Goal: Transaction & Acquisition: Download file/media

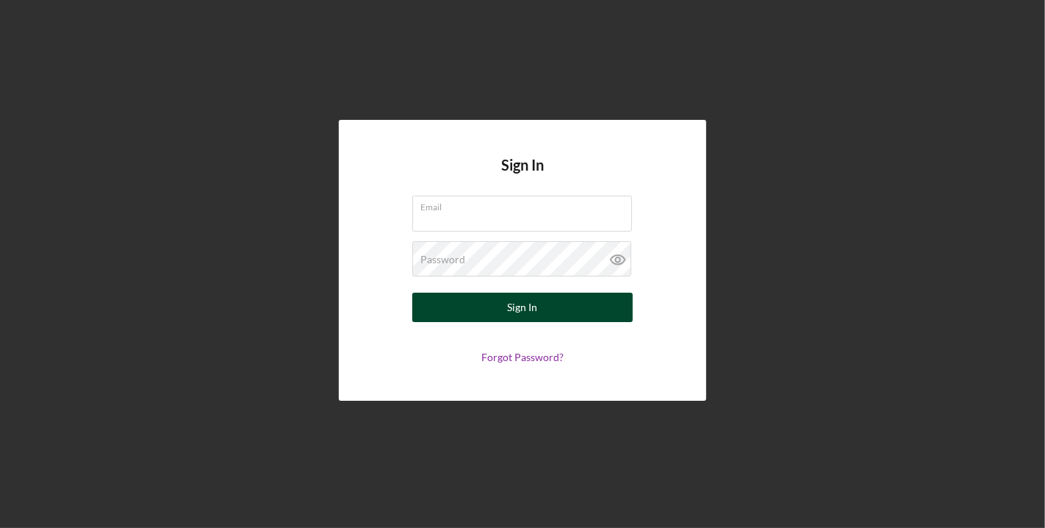
type input "[EMAIL_ADDRESS][DOMAIN_NAME]"
click at [582, 296] on button "Sign In" at bounding box center [522, 307] width 221 height 29
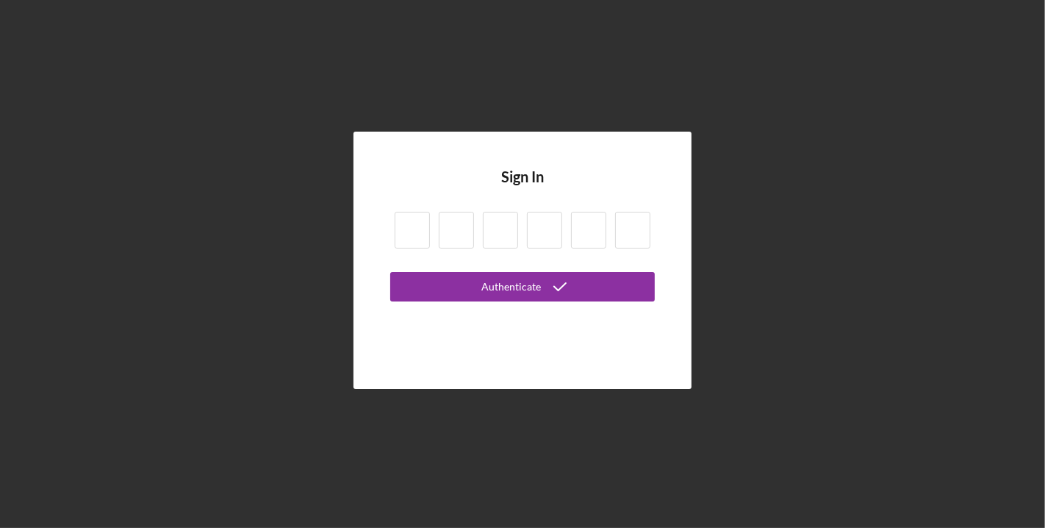
click at [412, 213] on input at bounding box center [412, 230] width 35 height 37
type input "5"
type input "7"
type input "5"
type input "2"
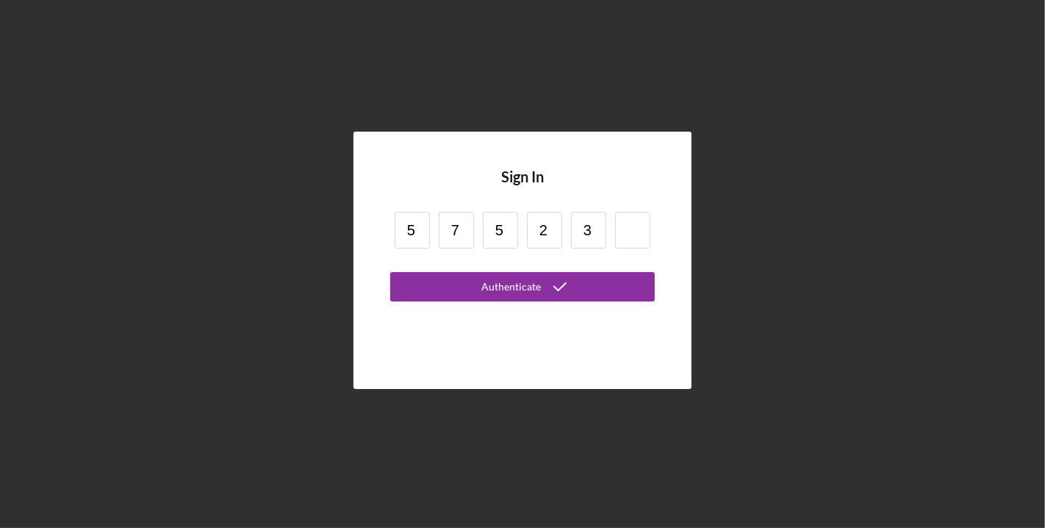
type input "3"
type input "1"
click at [390, 272] on button "Authenticate" at bounding box center [522, 286] width 265 height 29
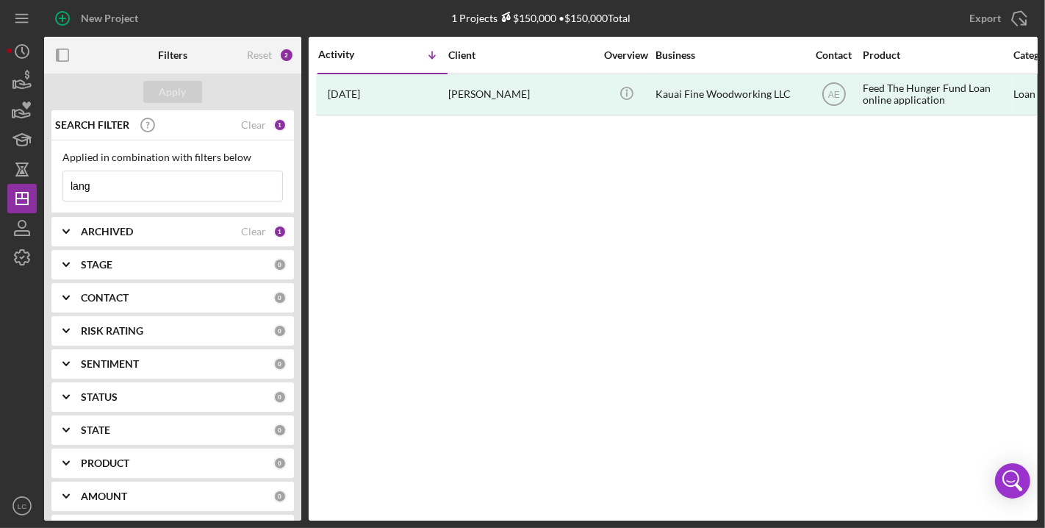
click at [158, 189] on input "lang" at bounding box center [172, 185] width 219 height 29
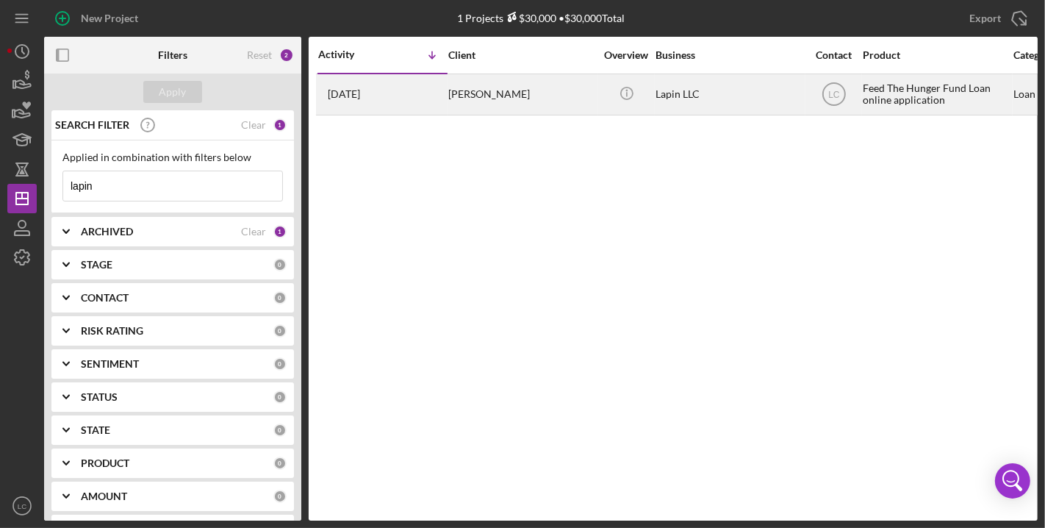
type input "lapin"
click at [504, 88] on div "[PERSON_NAME]" at bounding box center [521, 94] width 147 height 39
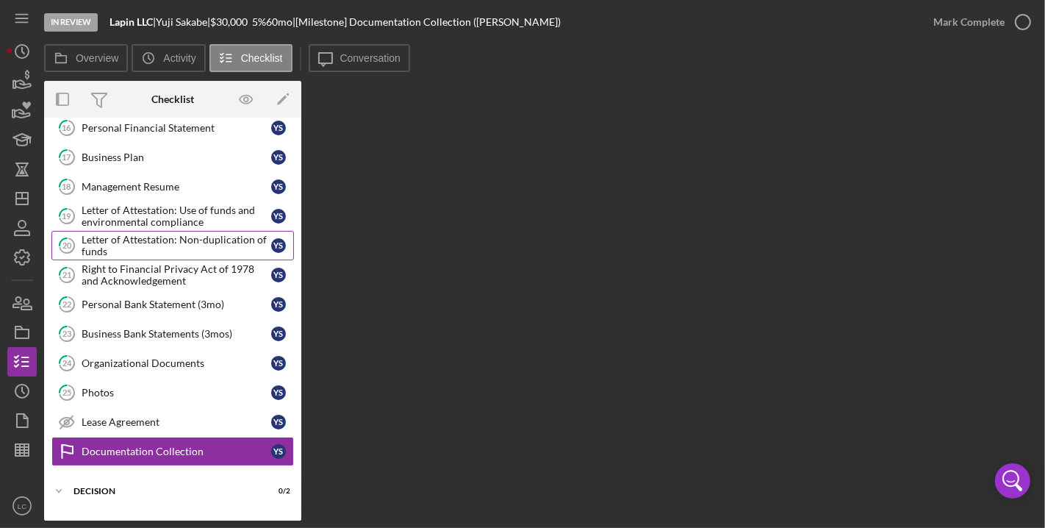
scroll to position [351, 0]
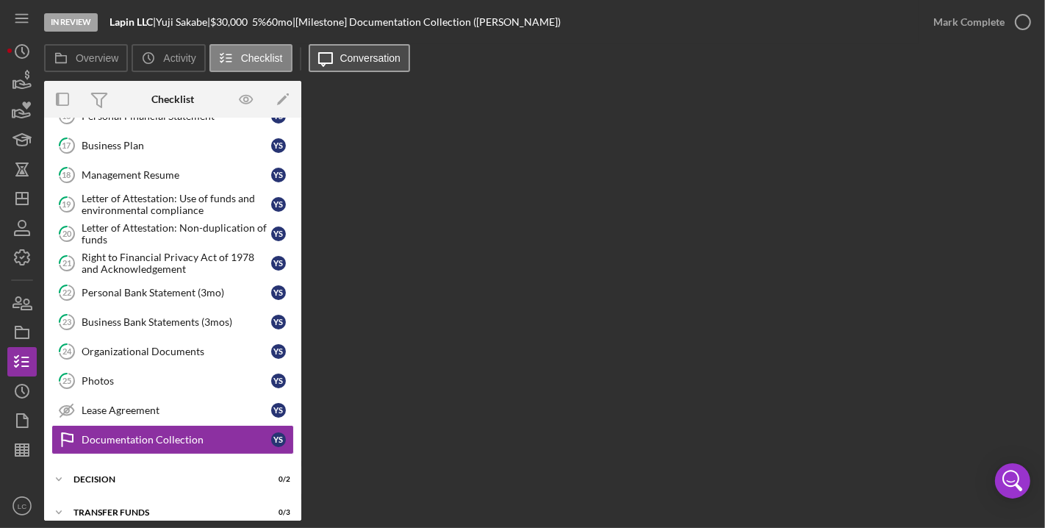
click at [349, 53] on label "Conversation" at bounding box center [370, 58] width 61 height 12
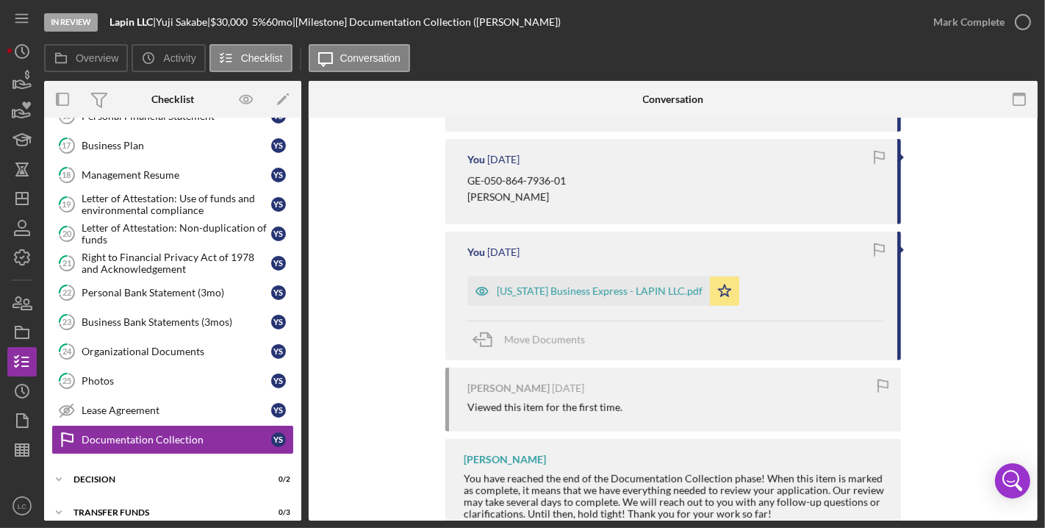
scroll to position [877, 0]
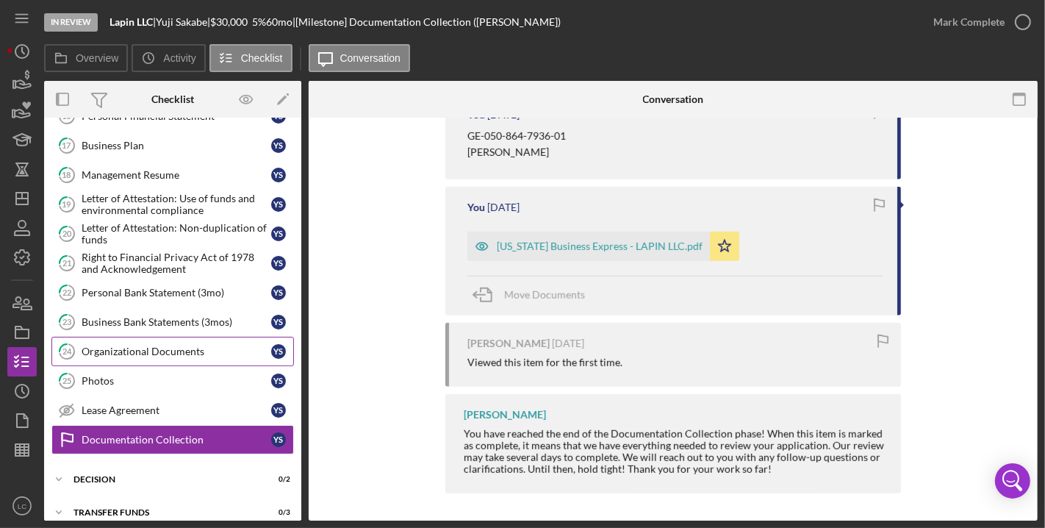
click at [139, 346] on div "Organizational Documents" at bounding box center [177, 352] width 190 height 12
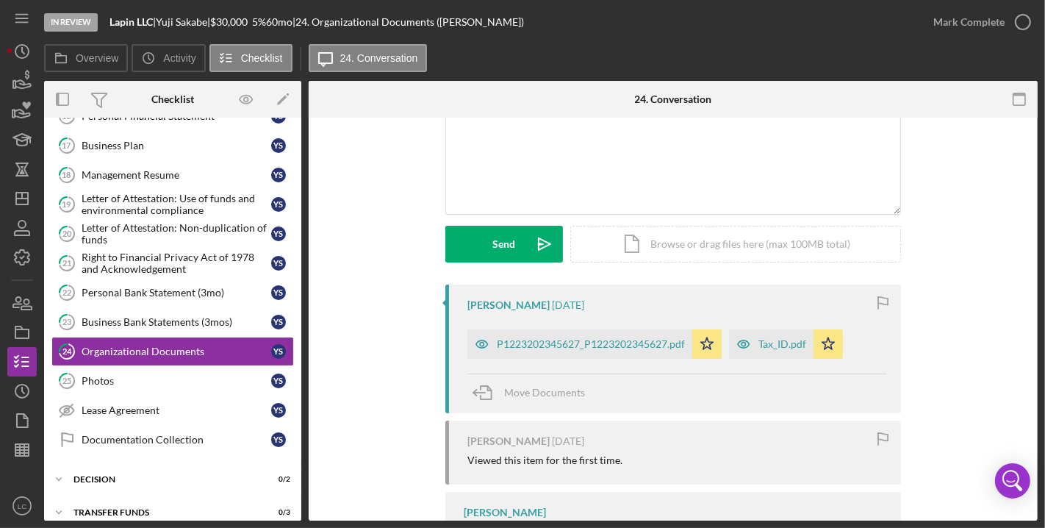
scroll to position [159, 0]
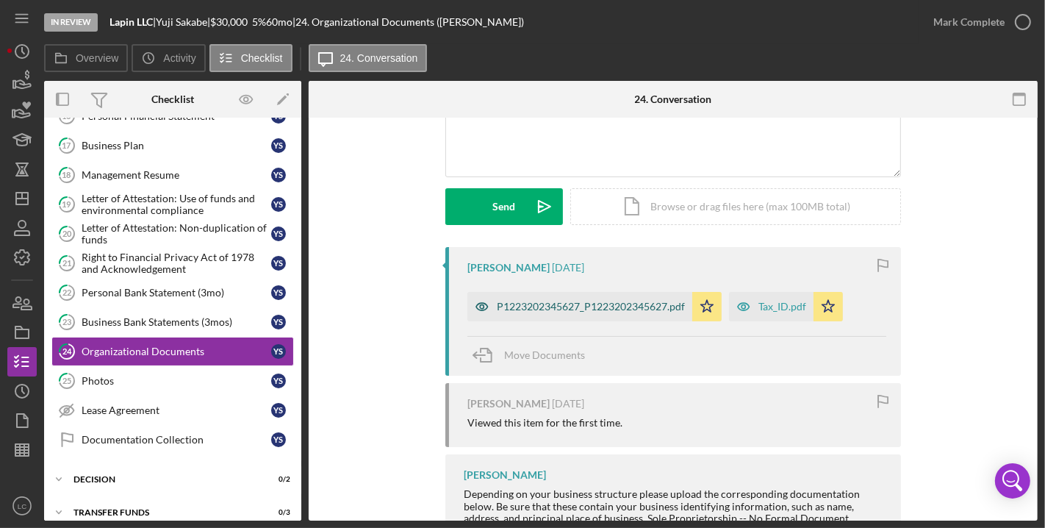
click at [579, 310] on div "P1223202345627_P1223202345627.pdf" at bounding box center [591, 307] width 188 height 12
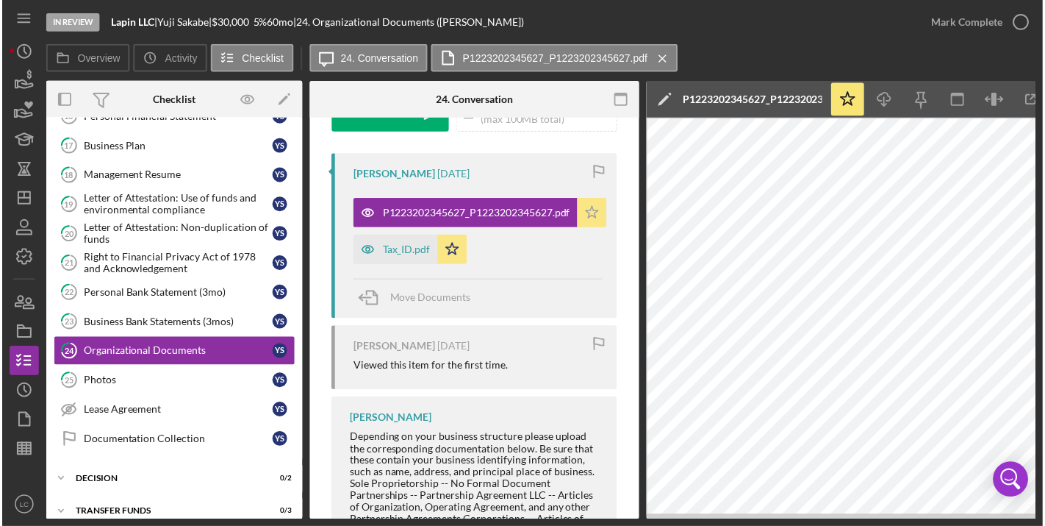
scroll to position [321, 0]
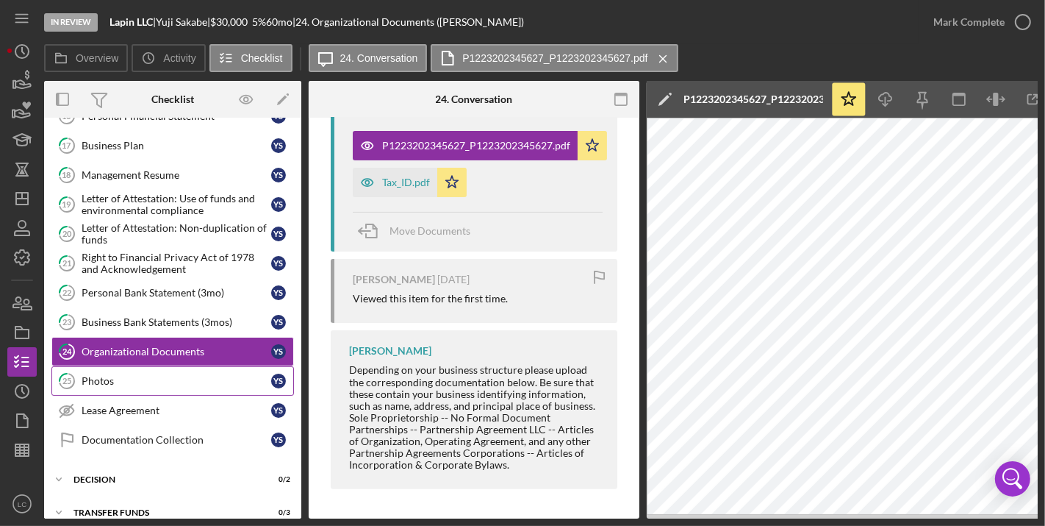
click at [202, 379] on link "25 Photos Y S" at bounding box center [172, 380] width 243 height 29
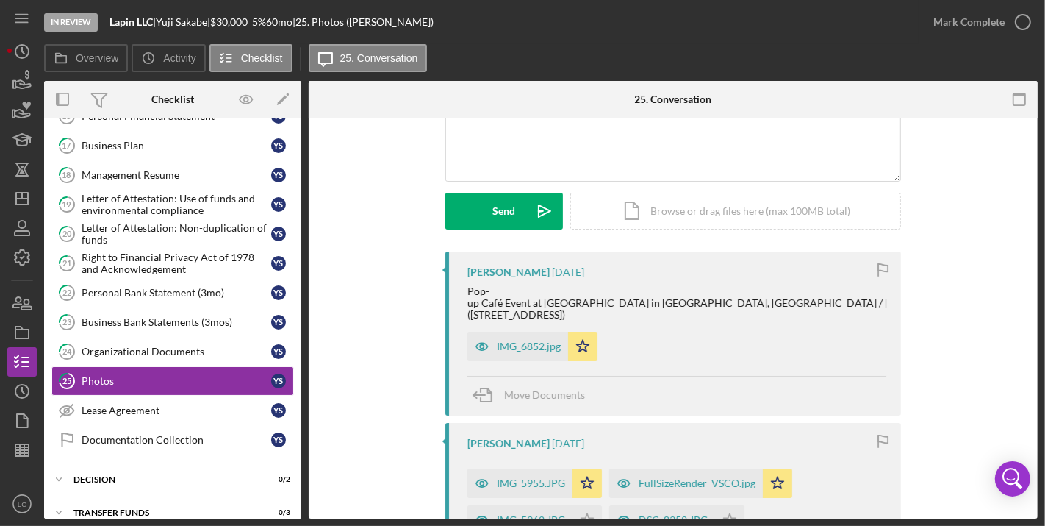
scroll to position [299, 0]
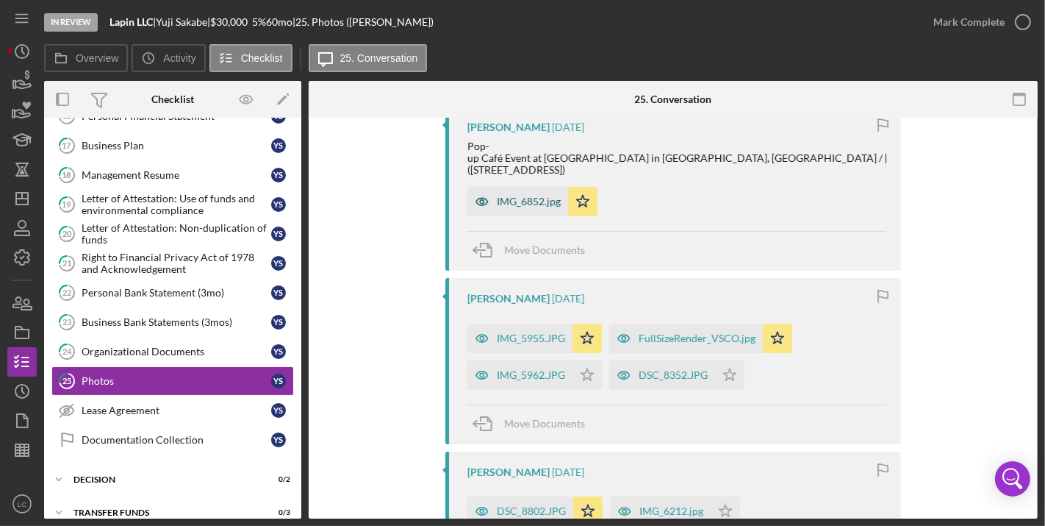
click at [533, 196] on div "IMG_6852.jpg" at bounding box center [529, 202] width 64 height 12
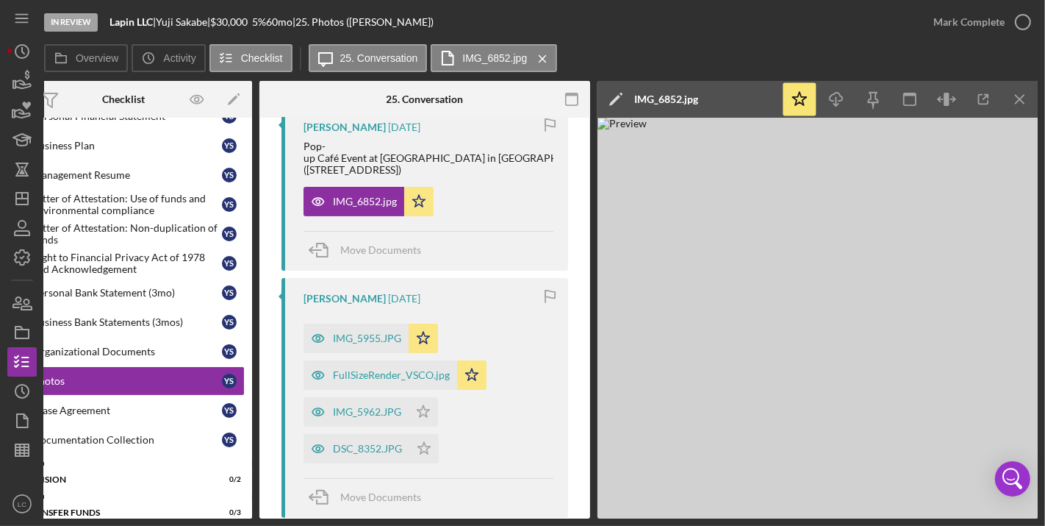
scroll to position [0, 48]
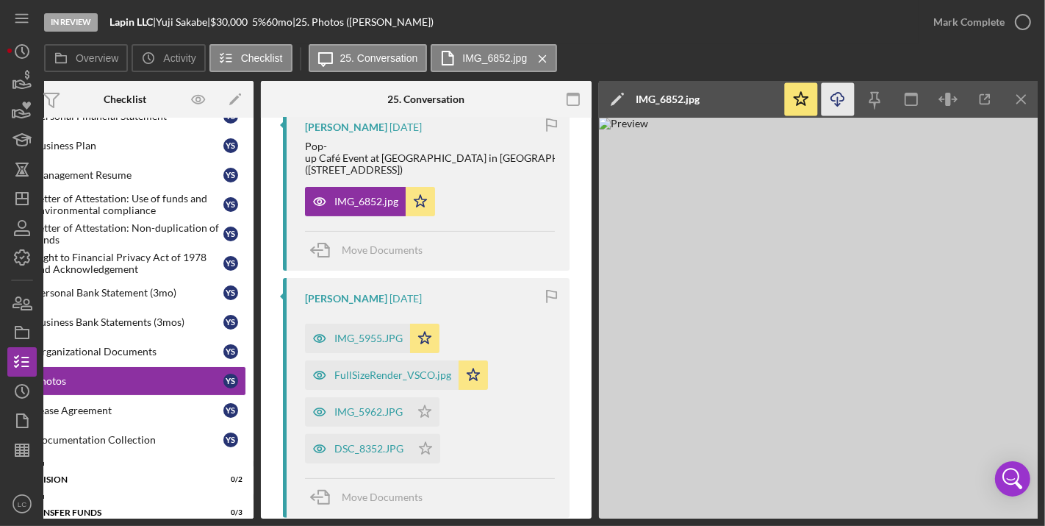
click at [842, 103] on icon "Icon/Download" at bounding box center [838, 99] width 33 height 33
click at [364, 327] on div "IMG_5955.JPG" at bounding box center [357, 337] width 105 height 29
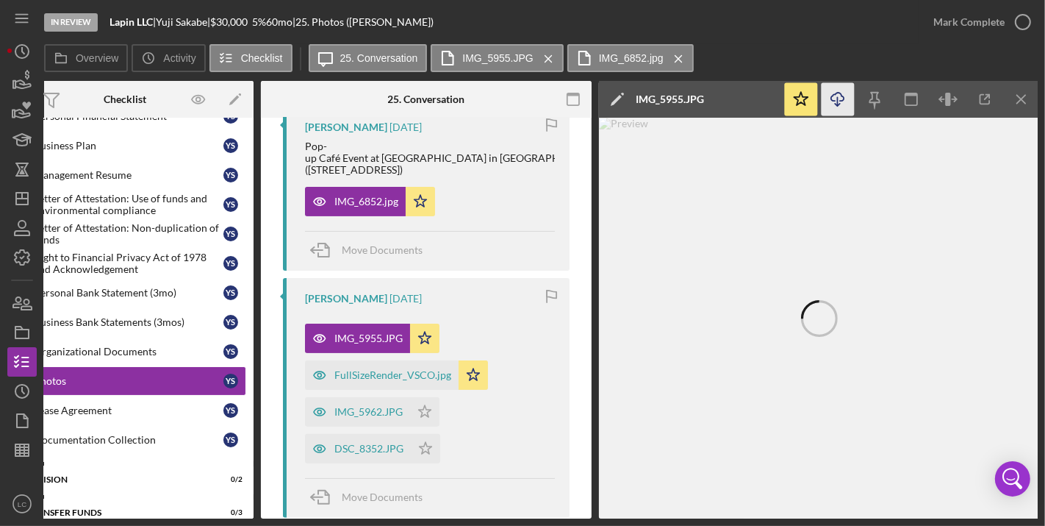
click at [840, 105] on icon "Icon/Download" at bounding box center [838, 99] width 33 height 33
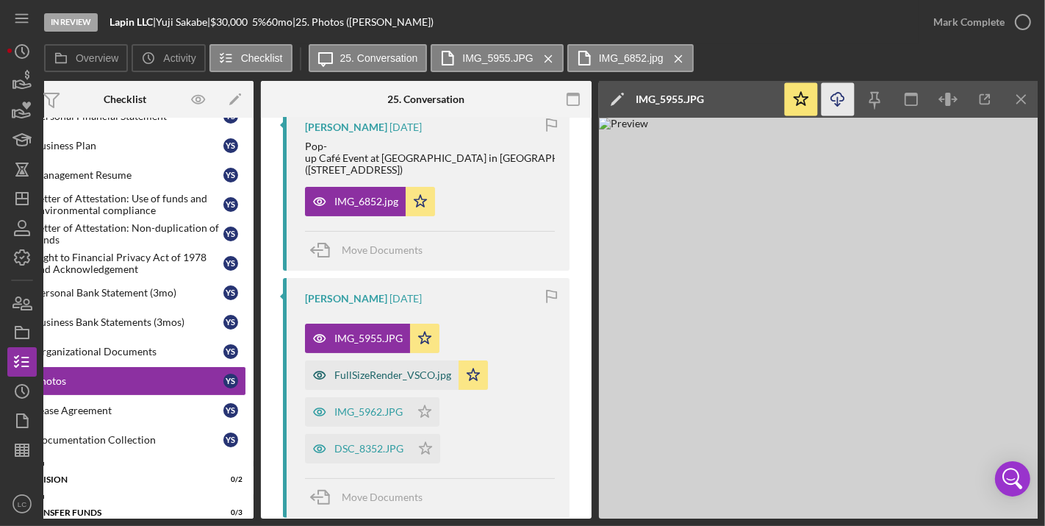
click at [379, 370] on div "FullSizeRender_VSCO.jpg" at bounding box center [393, 375] width 117 height 12
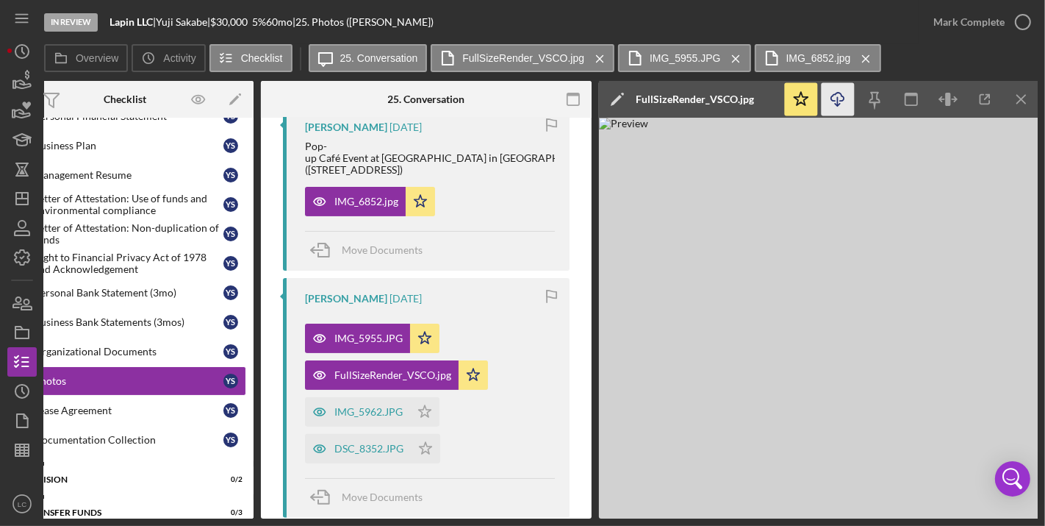
click at [836, 85] on icon "Icon/Download" at bounding box center [838, 99] width 33 height 33
click at [369, 412] on div "IMG_5962.JPG" at bounding box center [369, 412] width 68 height 12
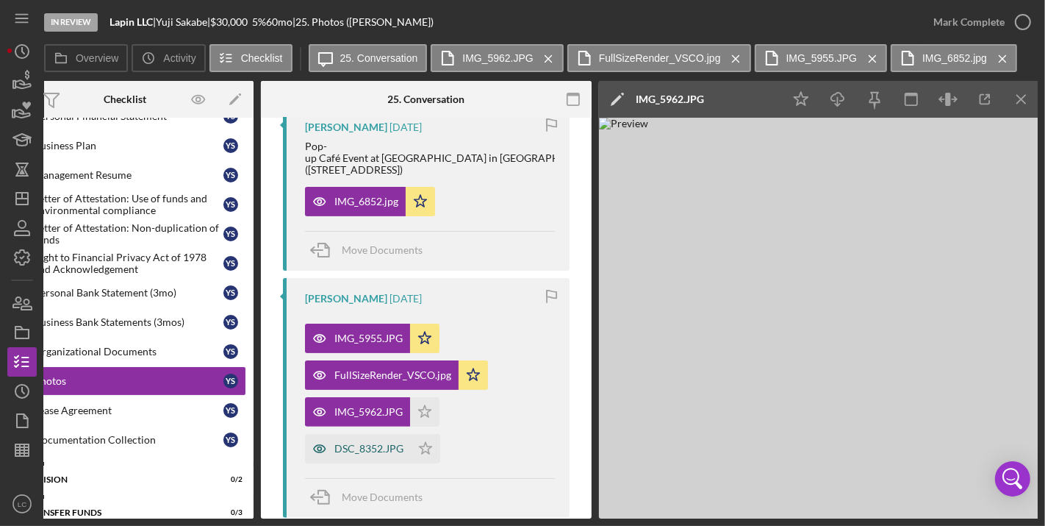
click at [374, 443] on div "DSC_8352.JPG" at bounding box center [369, 449] width 69 height 12
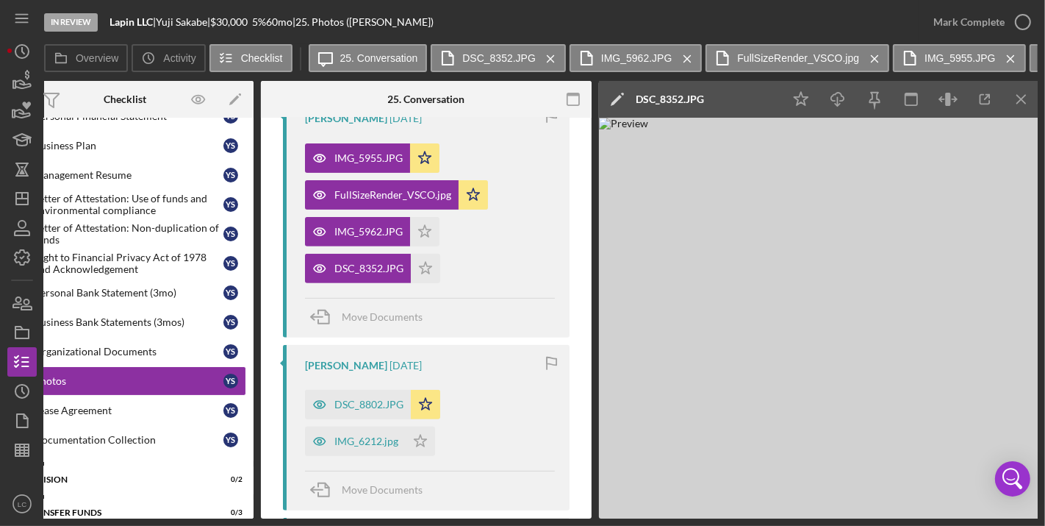
scroll to position [511, 0]
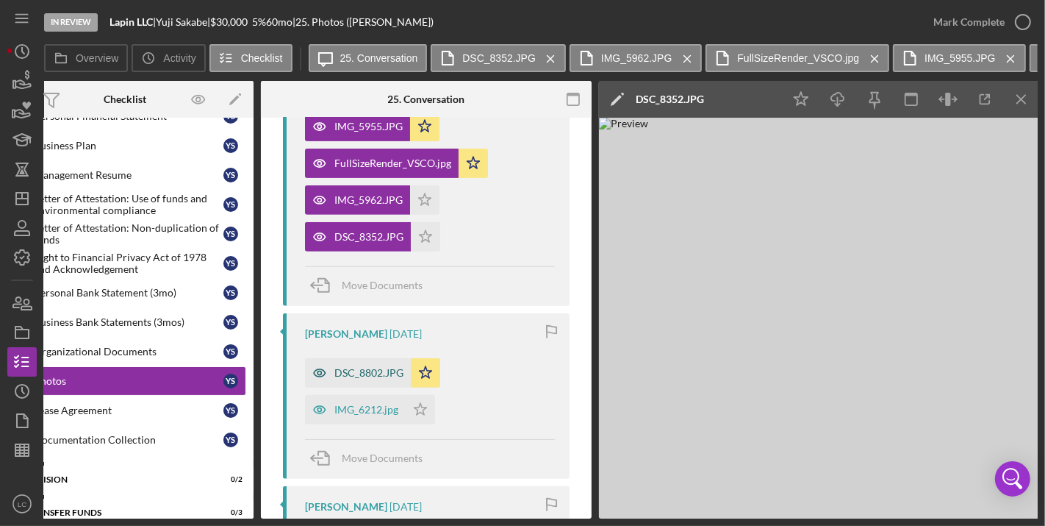
click at [376, 378] on div "DSC_8802.JPG" at bounding box center [358, 372] width 106 height 29
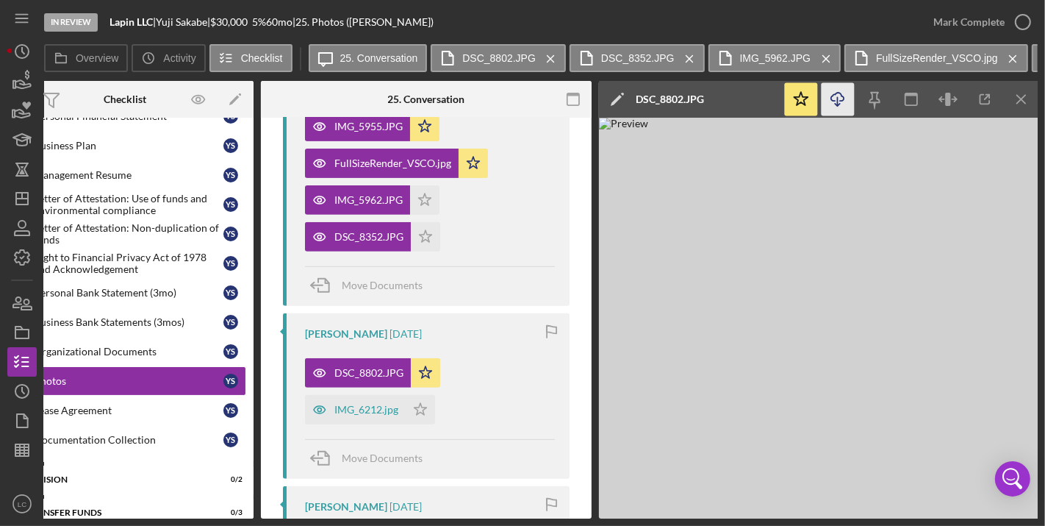
click at [834, 109] on icon "Icon/Download" at bounding box center [838, 99] width 33 height 33
click at [382, 404] on div "IMG_6212.jpg" at bounding box center [367, 410] width 64 height 12
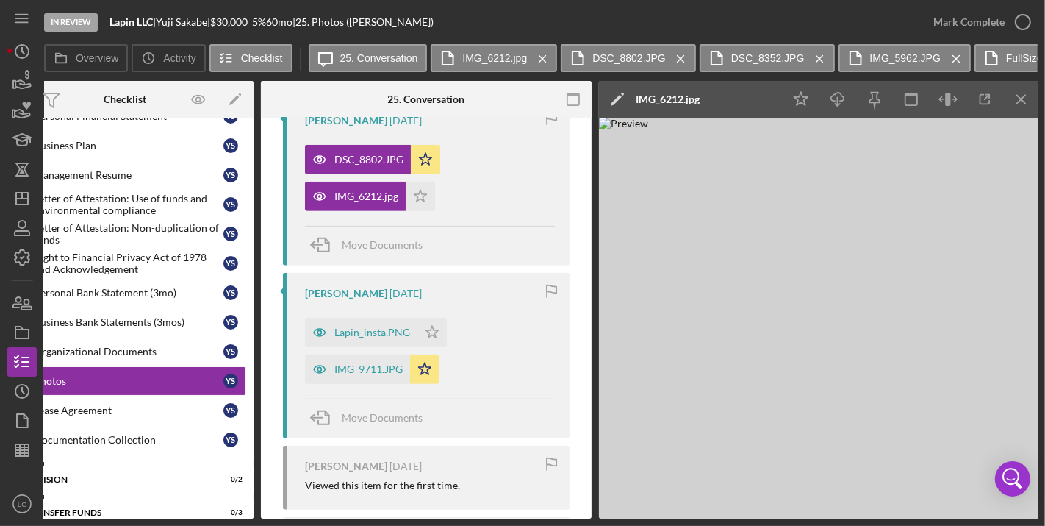
scroll to position [725, 0]
click at [387, 337] on div "Lapin_insta.PNG" at bounding box center [361, 331] width 112 height 29
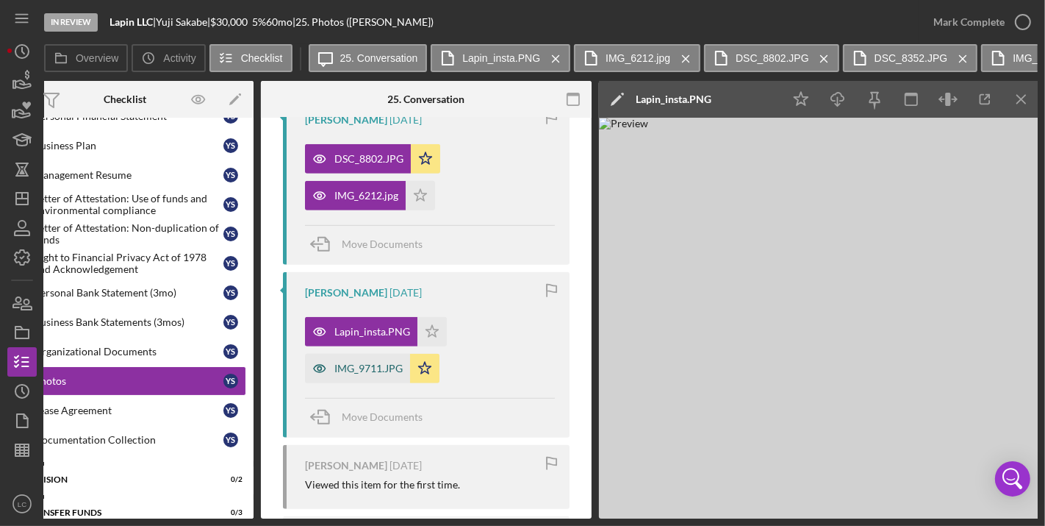
click at [382, 373] on div "IMG_9711.JPG" at bounding box center [357, 368] width 105 height 29
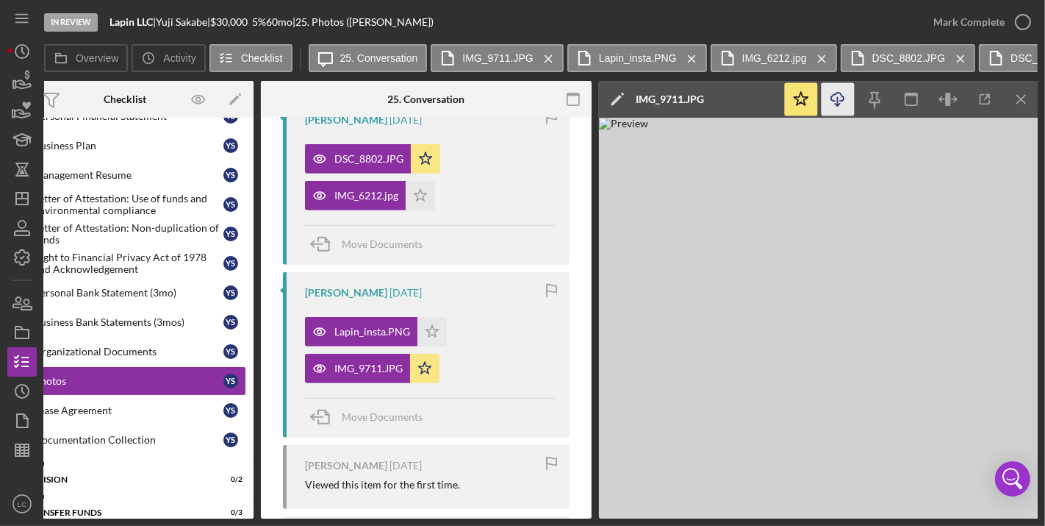
click at [840, 104] on polyline "button" at bounding box center [837, 105] width 5 height 2
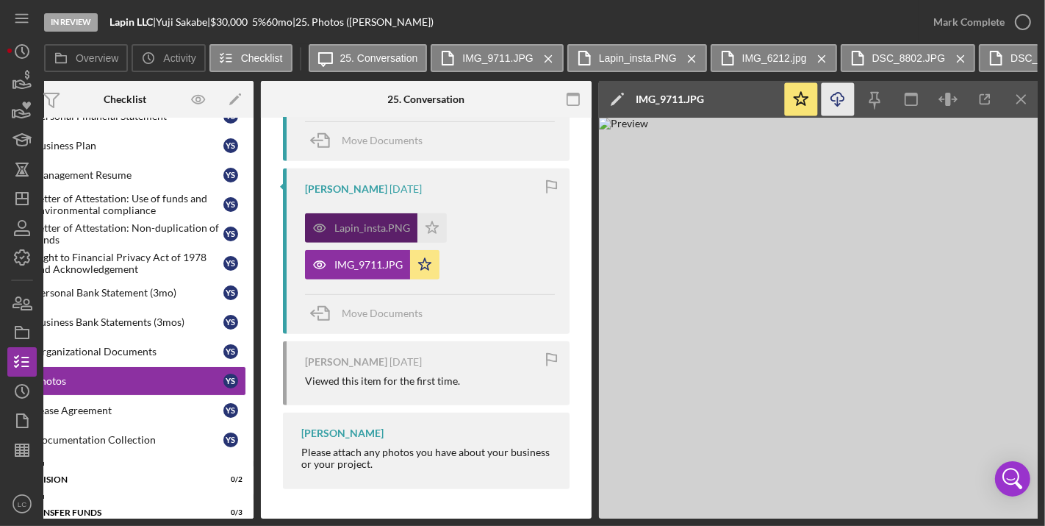
click at [384, 225] on div "Lapin_insta.PNG" at bounding box center [373, 228] width 76 height 12
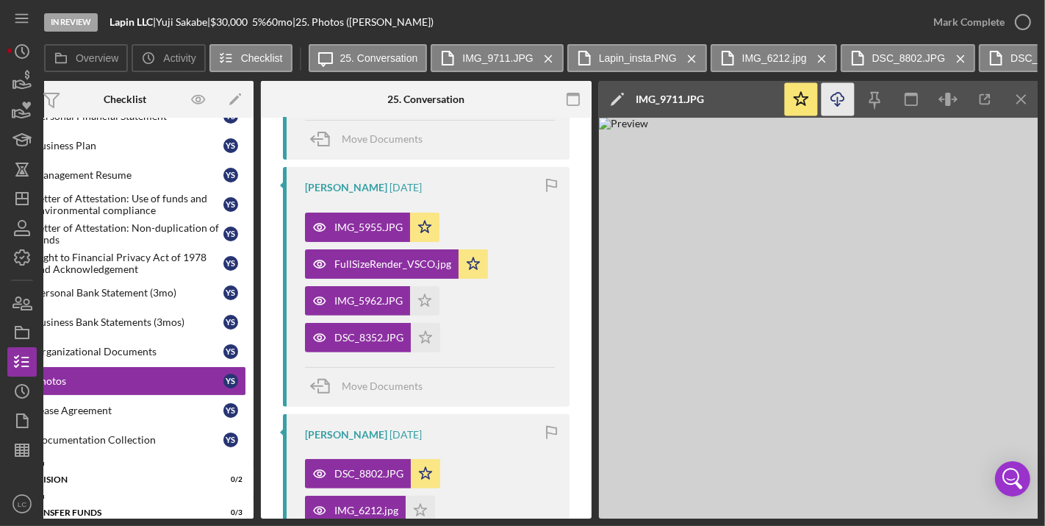
scroll to position [471, 0]
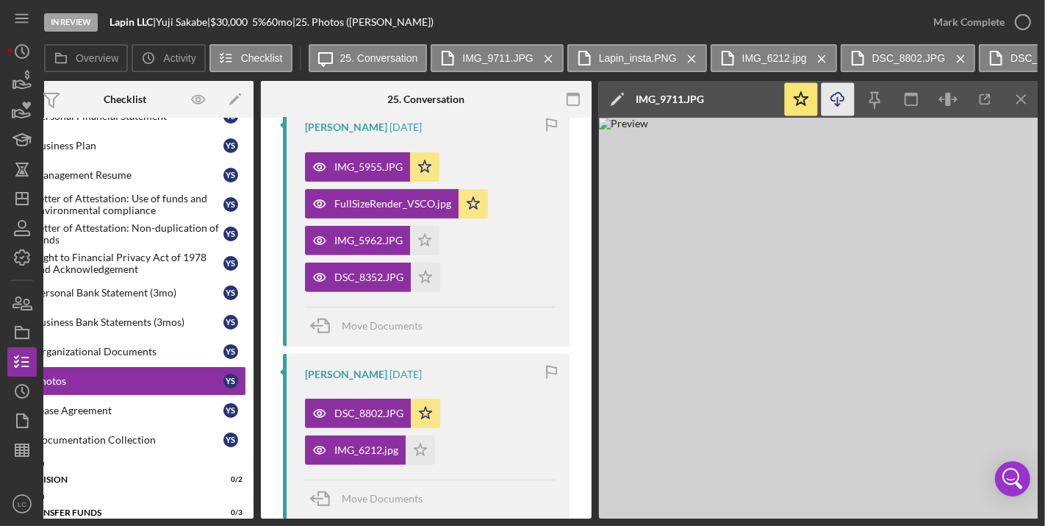
click at [369, 262] on div "DSC_8352.JPG" at bounding box center [358, 276] width 106 height 29
click at [371, 235] on div "IMG_5962.JPG" at bounding box center [369, 241] width 68 height 12
click at [689, 57] on g at bounding box center [692, 58] width 7 height 7
click at [673, 57] on icon "Icon/Menu Close" at bounding box center [679, 58] width 26 height 37
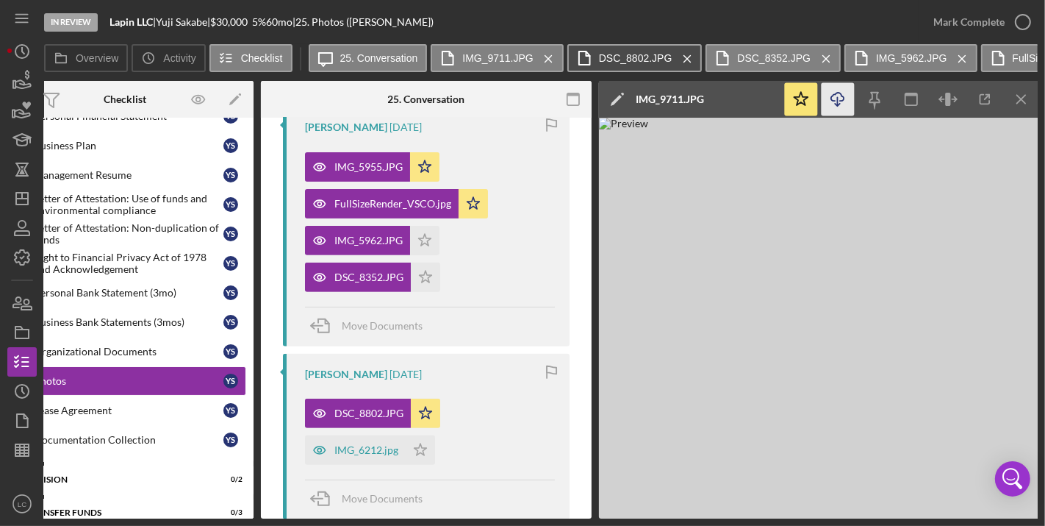
click at [638, 56] on label "DSC_8802.JPG" at bounding box center [636, 58] width 74 height 12
click at [684, 56] on g at bounding box center [687, 58] width 7 height 7
click at [643, 60] on label "DSC_8352.JPG" at bounding box center [636, 58] width 74 height 12
click at [679, 57] on icon "Icon/Menu Close" at bounding box center [688, 58] width 26 height 37
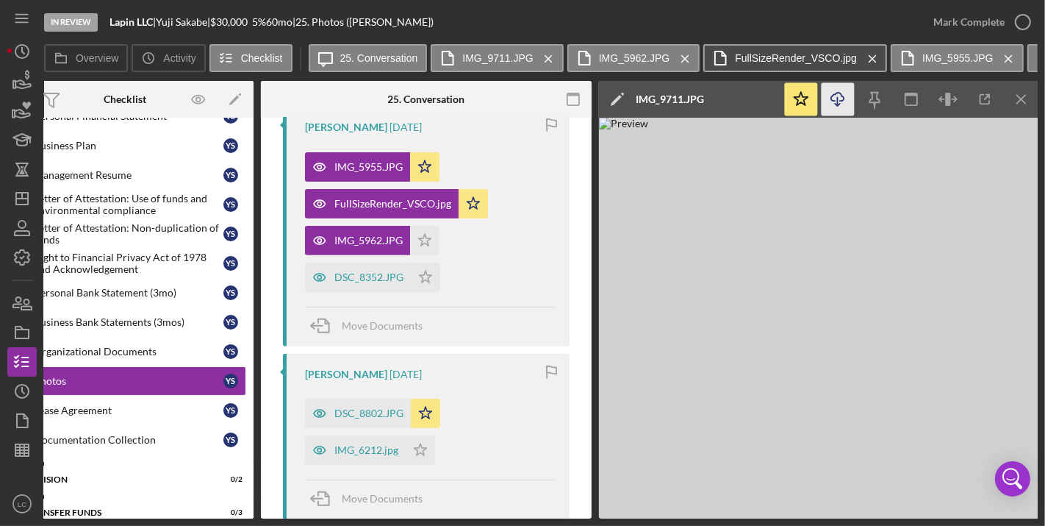
click at [752, 48] on button "FullSizeRender_VSCO.jpg Icon/Menu Close" at bounding box center [796, 58] width 184 height 28
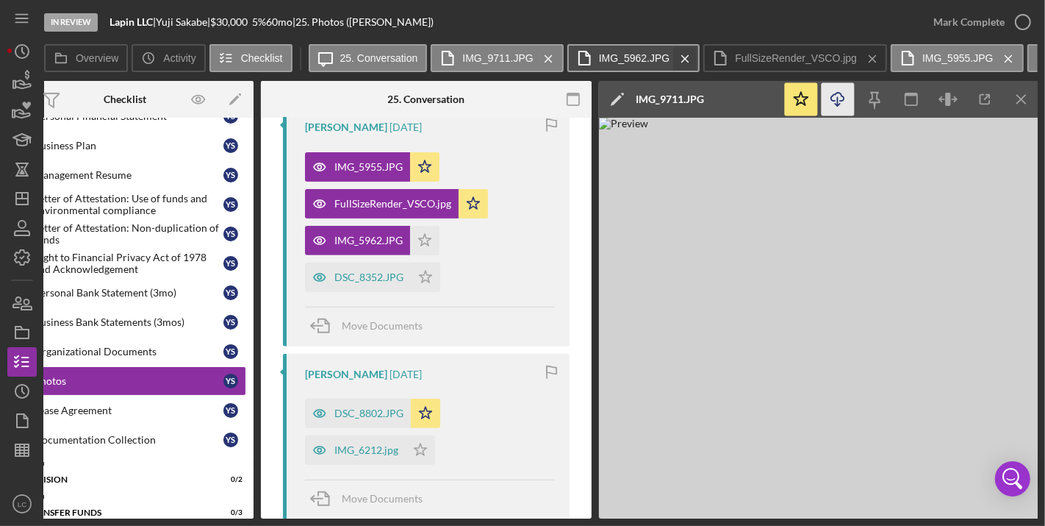
click at [685, 60] on icon "Icon/Menu Close" at bounding box center [686, 58] width 26 height 37
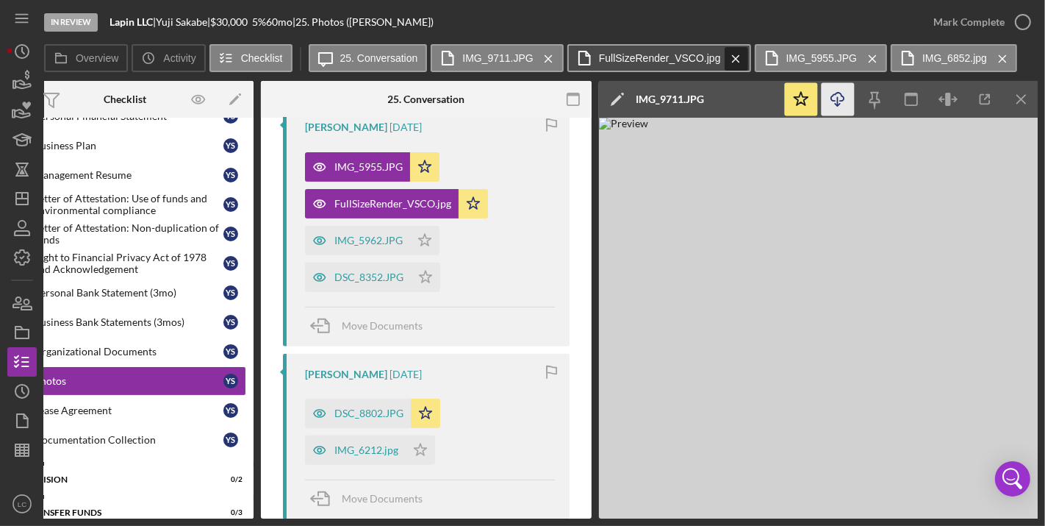
click at [731, 55] on icon "Icon/Menu Close" at bounding box center [736, 58] width 26 height 37
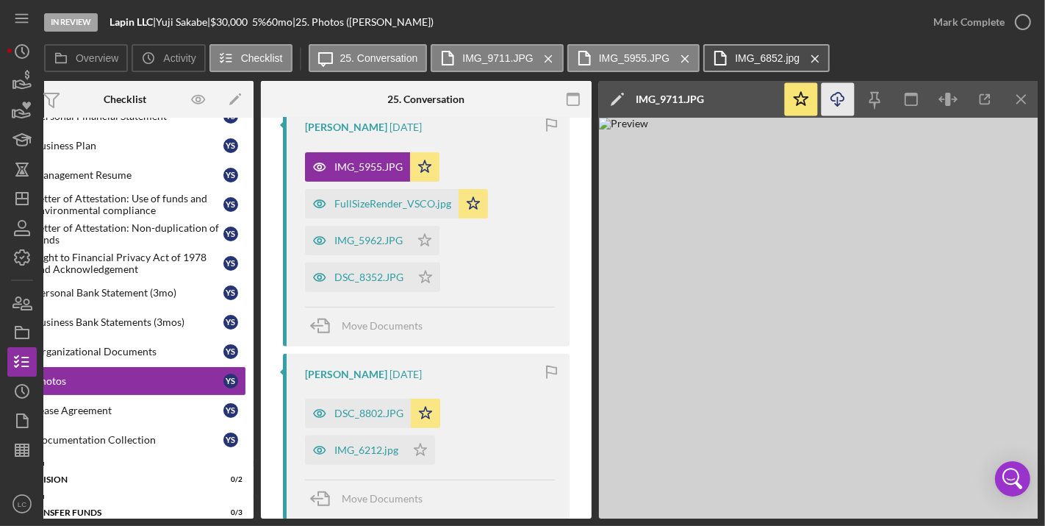
click at [782, 59] on label "IMG_6852.jpg" at bounding box center [767, 58] width 65 height 12
click at [807, 58] on icon "Icon/Menu Close" at bounding box center [816, 58] width 26 height 37
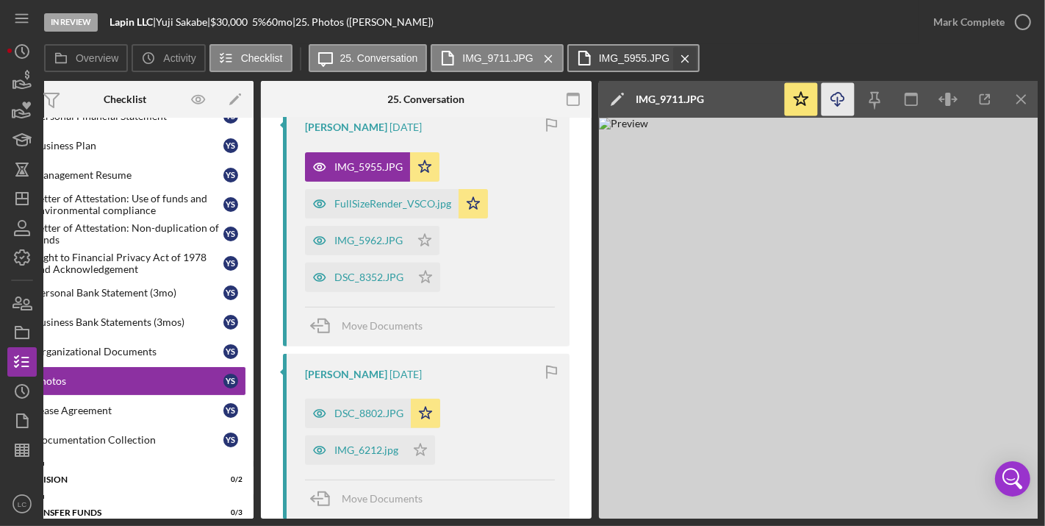
click at [682, 56] on icon "Icon/Menu Close" at bounding box center [686, 58] width 26 height 37
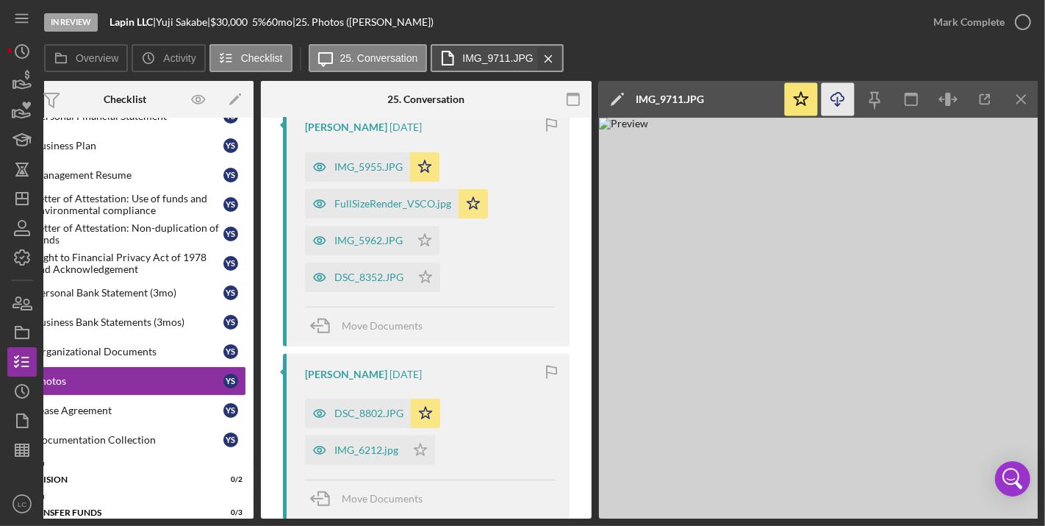
click at [543, 60] on icon "Icon/Menu Close" at bounding box center [549, 58] width 26 height 37
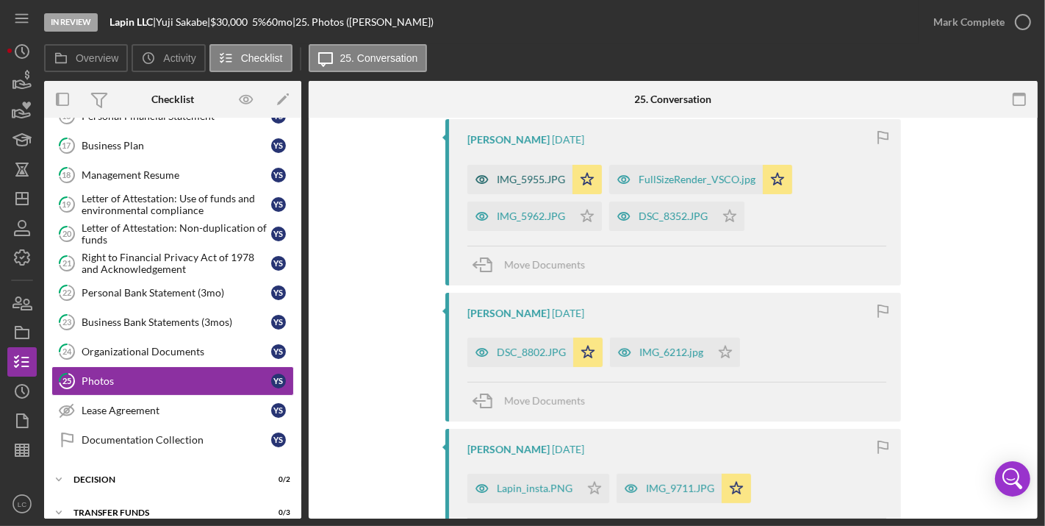
click at [521, 174] on div "IMG_5955.JPG" at bounding box center [531, 180] width 68 height 12
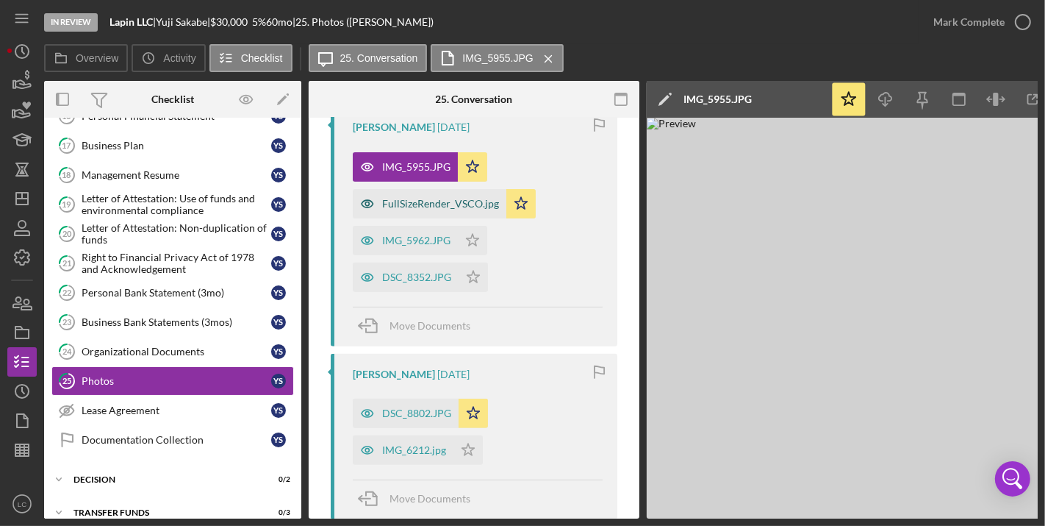
click at [458, 199] on div "FullSizeRender_VSCO.jpg" at bounding box center [440, 204] width 117 height 12
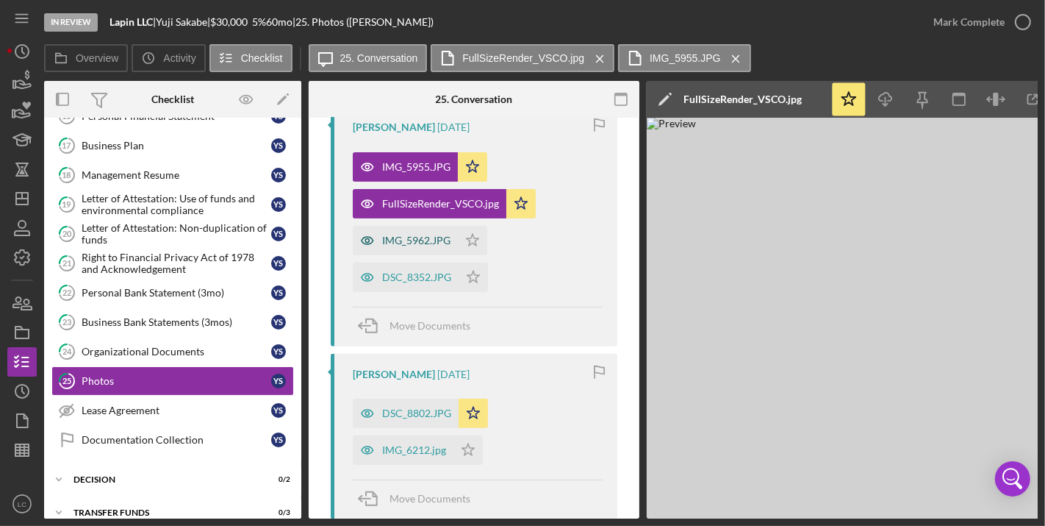
click at [435, 235] on div "IMG_5962.JPG" at bounding box center [416, 241] width 68 height 12
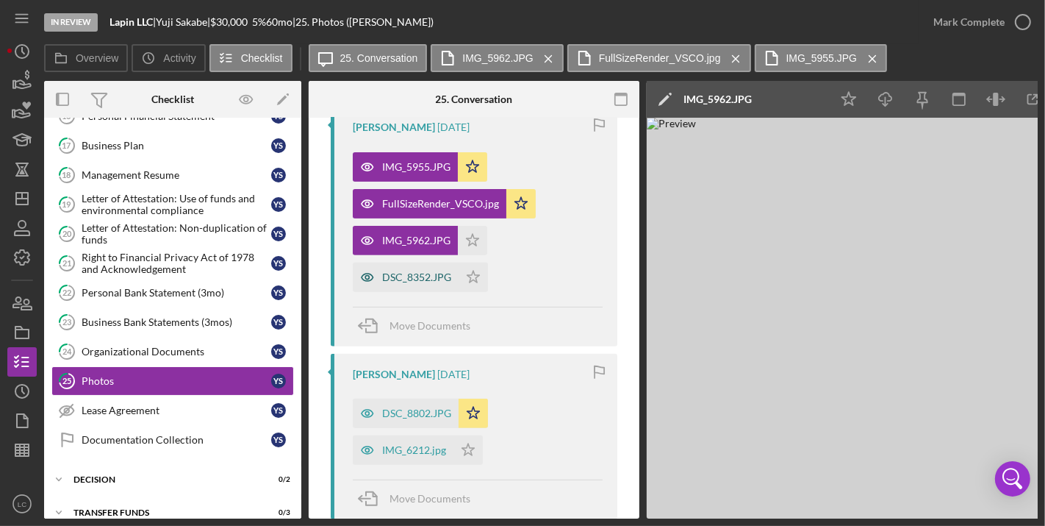
click at [423, 272] on div "DSC_8352.JPG" at bounding box center [416, 277] width 69 height 12
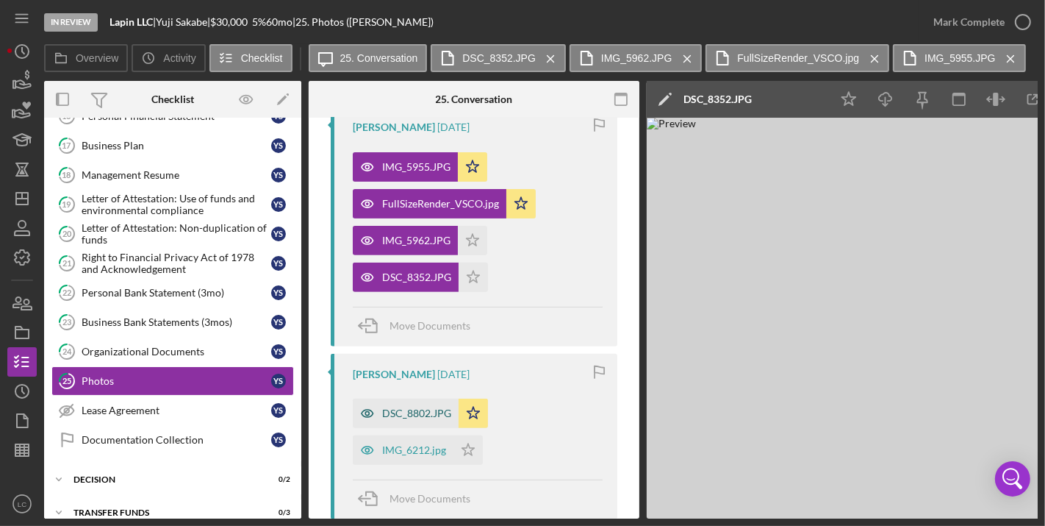
click at [418, 407] on div "DSC_8802.JPG" at bounding box center [416, 413] width 69 height 12
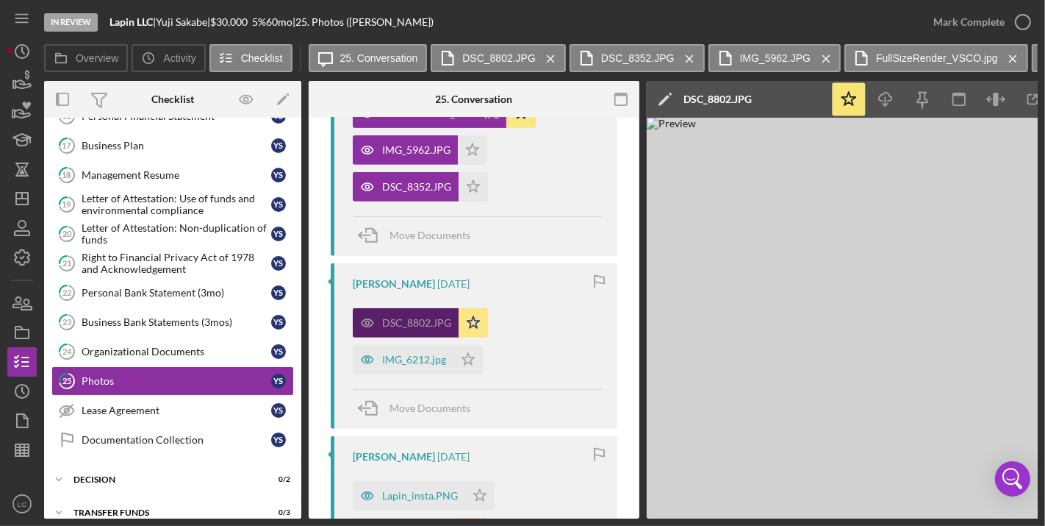
scroll to position [591, 0]
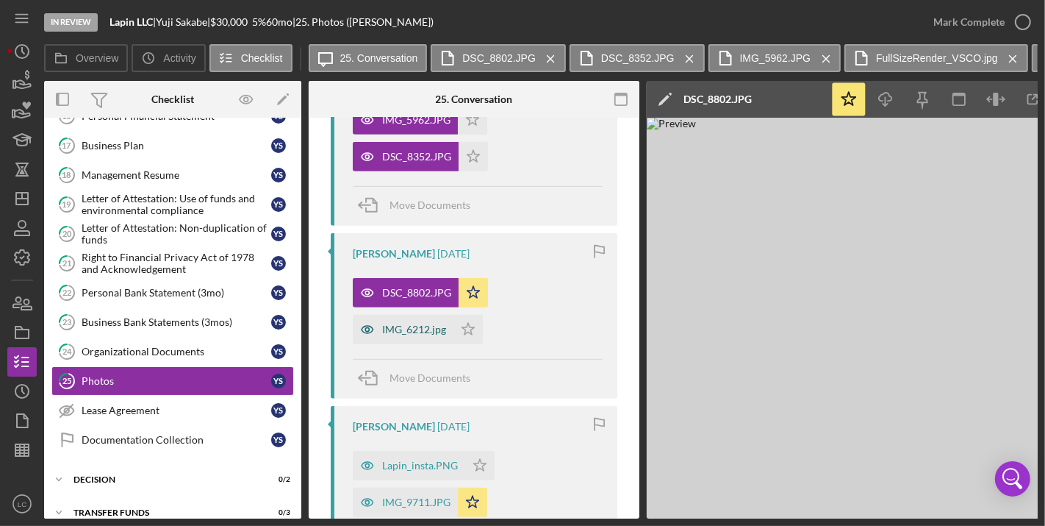
click at [421, 340] on div "IMG_6212.jpg" at bounding box center [403, 329] width 101 height 29
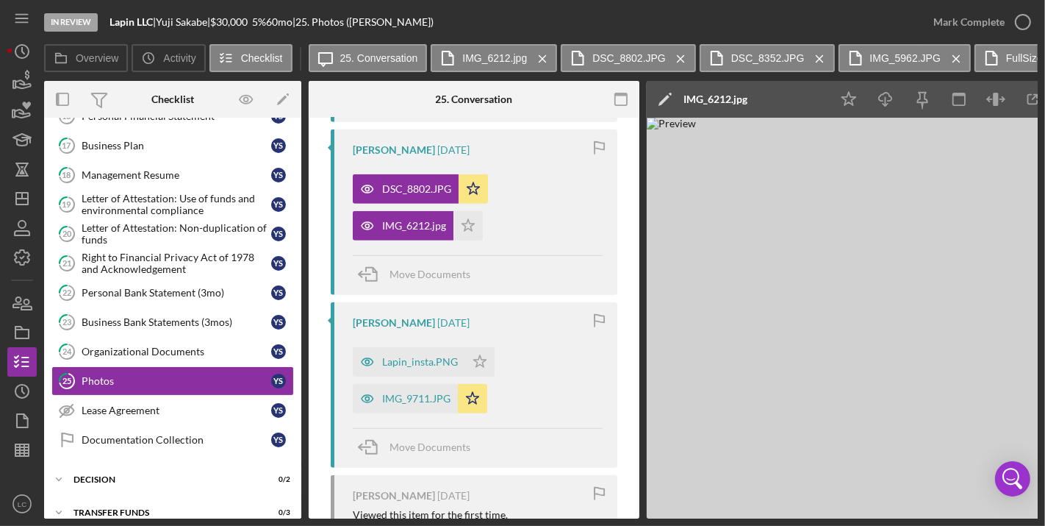
scroll to position [695, 0]
click at [425, 361] on div "Lapin_insta.PNG" at bounding box center [420, 361] width 76 height 12
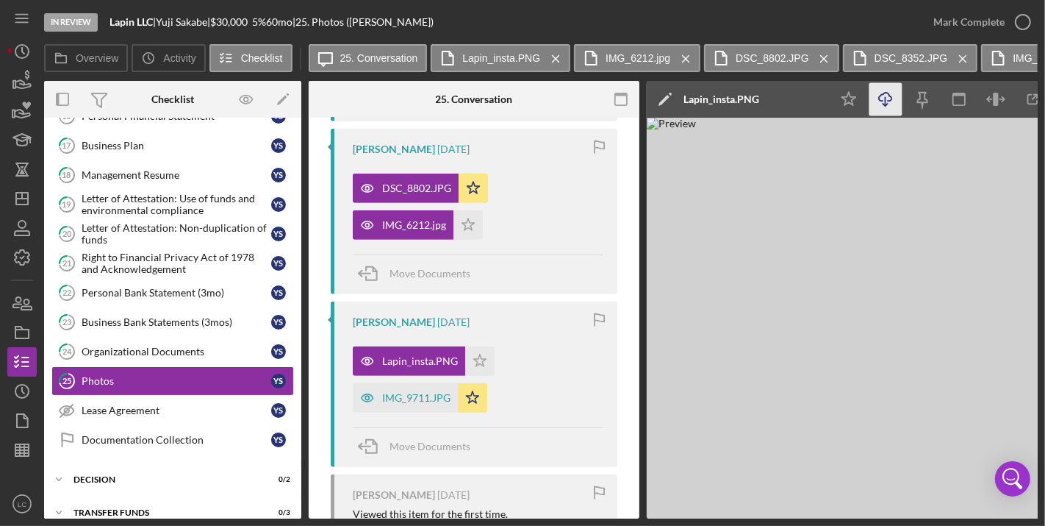
click at [876, 99] on icon "Icon/Download" at bounding box center [886, 99] width 33 height 33
